Goal: Find contact information: Find contact information

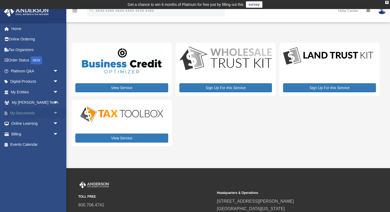
click at [34, 113] on link "My Documents arrow_drop_down" at bounding box center [35, 112] width 63 height 11
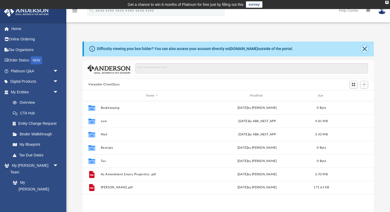
click at [367, 49] on button "Close" at bounding box center [364, 48] width 7 height 7
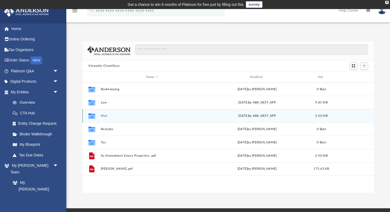
click at [164, 119] on div "Collaborated Folder Mail Fri Sep 19 2025 by ABA_NEST_APP 3.43 MB" at bounding box center [228, 115] width 291 height 13
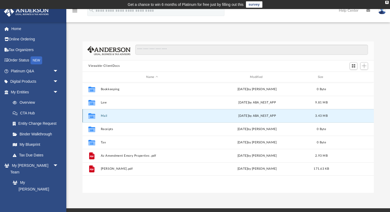
click at [102, 116] on button "Mail" at bounding box center [152, 115] width 103 height 3
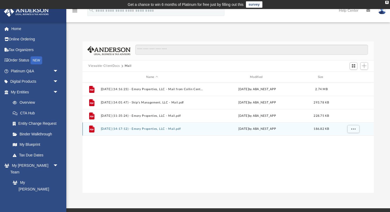
click at [134, 128] on button "2025.09.19 (14:17:12) - Emory Properties, LLC - Mail.pdf" at bounding box center [152, 128] width 103 height 3
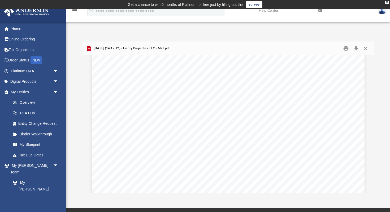
scroll to position [0, 0]
click at [367, 46] on button "Close" at bounding box center [366, 48] width 10 height 8
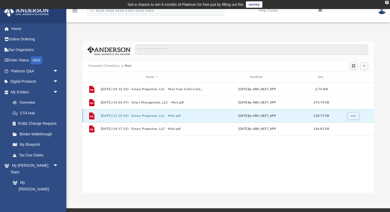
click at [167, 116] on button "2025.09.12 (11:35:24) - Emory Properties, LLC - Mail.pdf" at bounding box center [152, 115] width 103 height 3
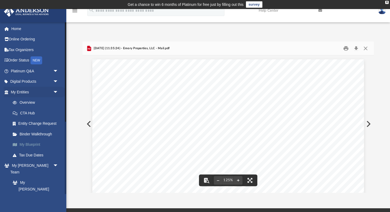
click at [36, 143] on link "My Blueprint" at bounding box center [36, 144] width 59 height 11
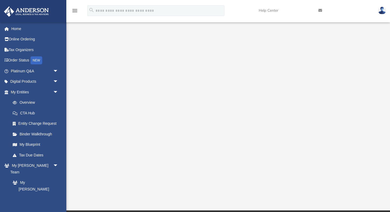
scroll to position [58, 0]
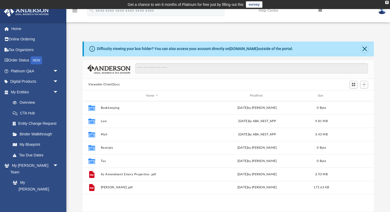
scroll to position [121, 291]
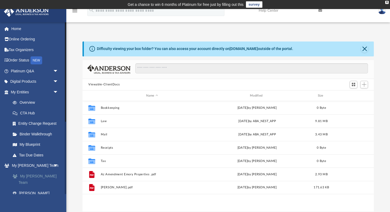
click at [37, 175] on link "My [PERSON_NAME] Team" at bounding box center [36, 178] width 59 height 17
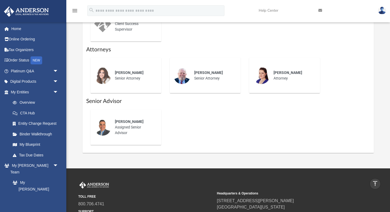
scroll to position [259, 0]
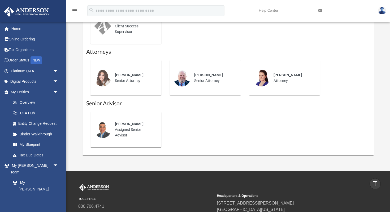
click at [128, 131] on div "Jason Caiazza Assigned Senior Advisor" at bounding box center [134, 129] width 46 height 24
click at [111, 124] on div at bounding box center [102, 129] width 17 height 17
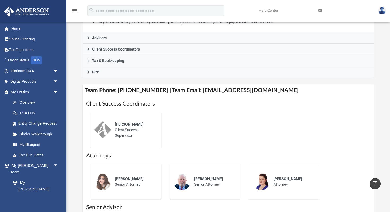
scroll to position [147, 0]
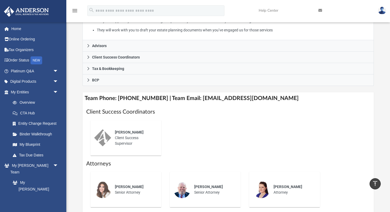
click at [215, 97] on h4 "Team Phone: (725) 208-3133 | Team Email: myteam@andersonadvisors.com" at bounding box center [228, 98] width 291 height 12
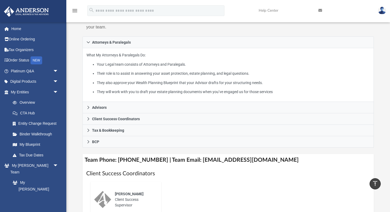
scroll to position [83, 0]
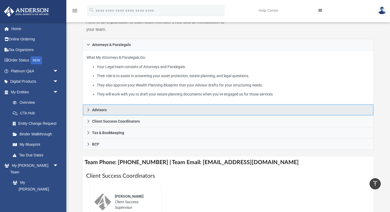
click at [158, 110] on link "Advisors" at bounding box center [228, 109] width 291 height 11
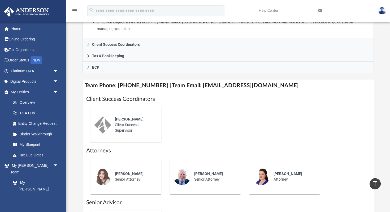
scroll to position [162, 0]
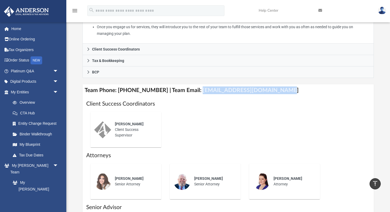
drag, startPoint x: 275, startPoint y: 90, endPoint x: 192, endPoint y: 91, distance: 83.1
click at [192, 91] on h4 "Team Phone: (725) 208-3133 | Team Email: myteam@andersonadvisors.com" at bounding box center [228, 90] width 291 height 12
copy h4 "myteam@andersonadvisors.com"
